Goal: Navigation & Orientation: Go to known website

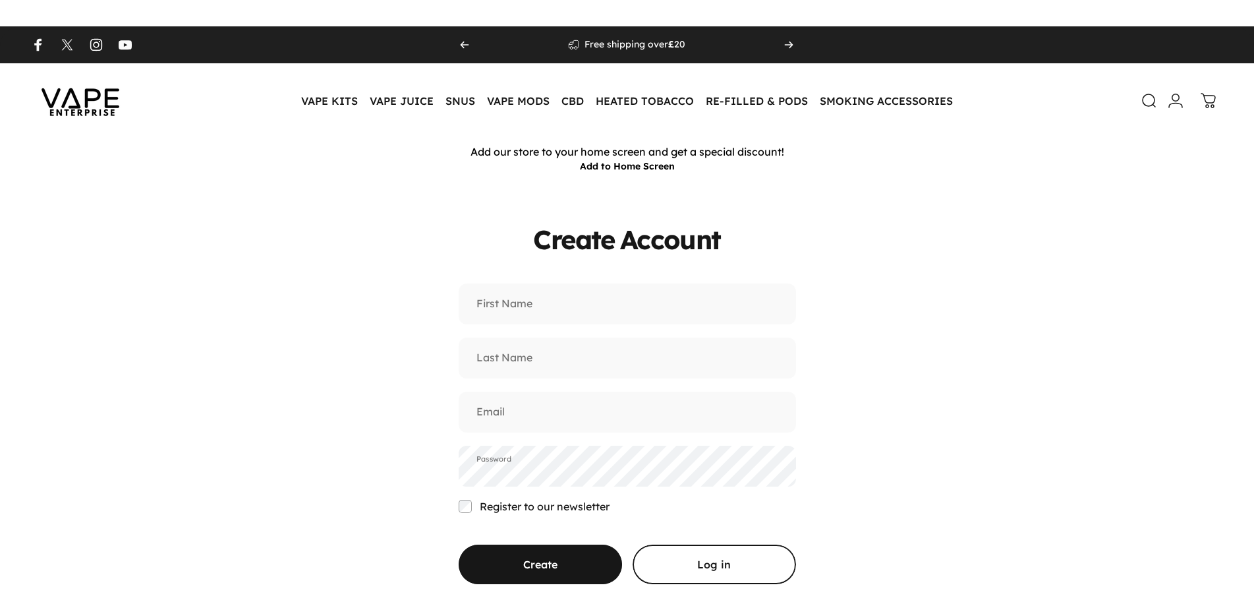
click at [61, 110] on img at bounding box center [80, 101] width 119 height 62
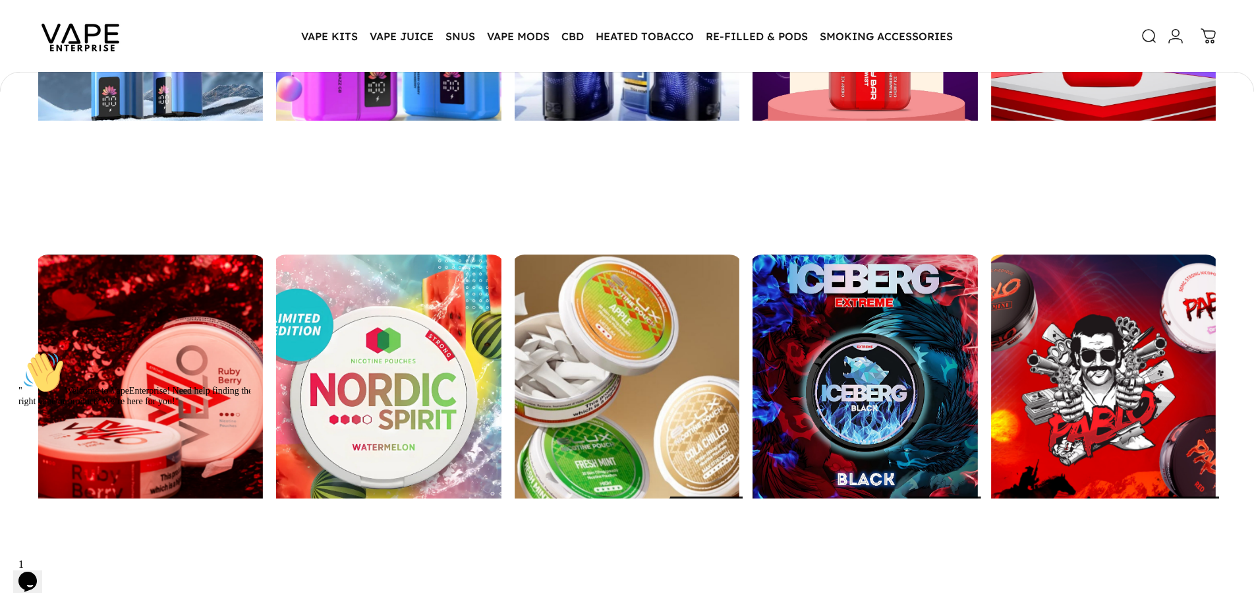
scroll to position [2080, 0]
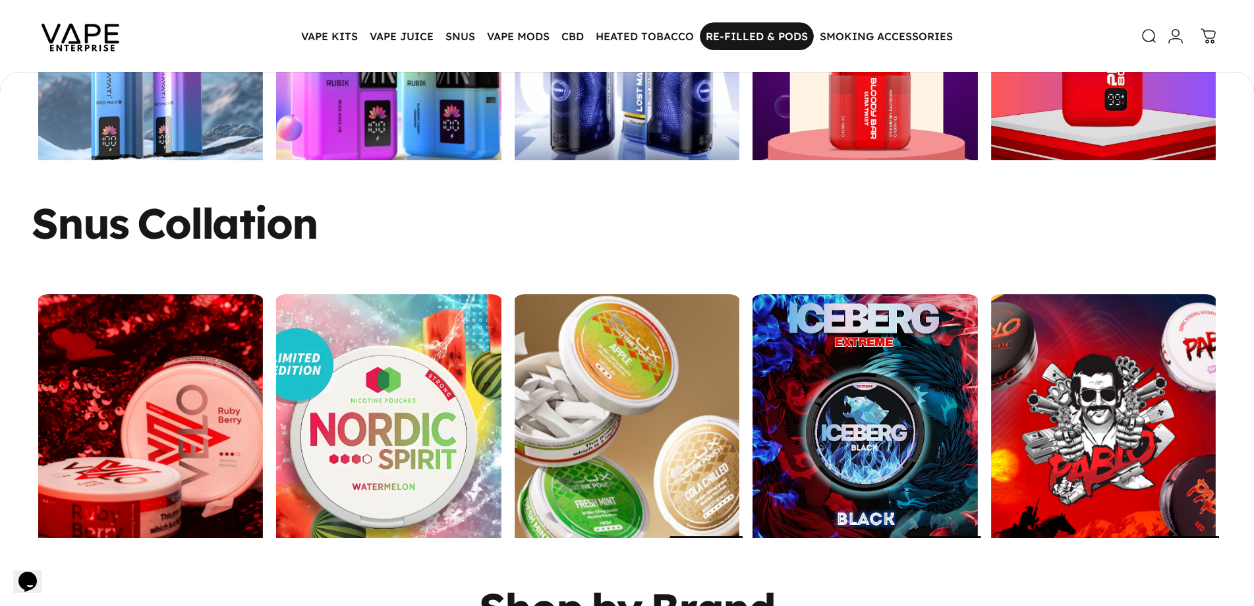
scroll to position [1878, 0]
